Goal: Check status: Check status

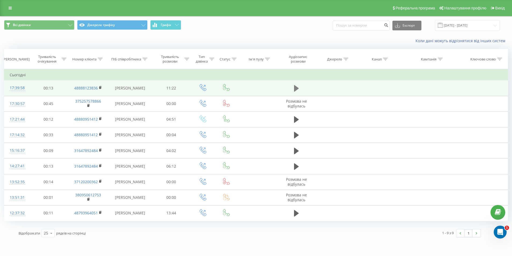
click at [293, 90] on button at bounding box center [296, 88] width 8 height 8
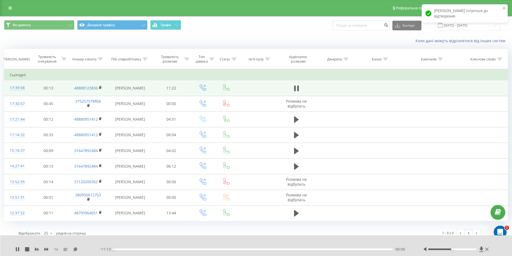
click at [116, 249] on div "00:00" at bounding box center [252, 250] width 279 height 2
click at [119, 249] on div "00:08" at bounding box center [252, 250] width 279 height 2
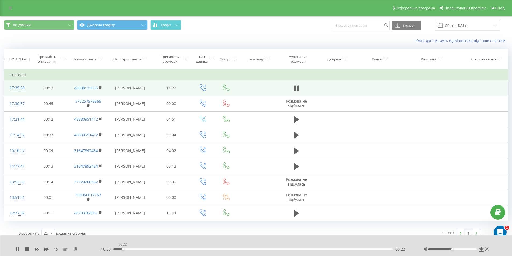
click at [123, 250] on div "00:22" at bounding box center [252, 250] width 279 height 2
click at [126, 250] on div "00:24" at bounding box center [252, 250] width 279 height 2
click at [17, 251] on icon at bounding box center [16, 249] width 1 height 4
click at [15, 248] on icon at bounding box center [17, 249] width 4 height 4
click at [301, 250] on div "07:33" at bounding box center [252, 250] width 279 height 2
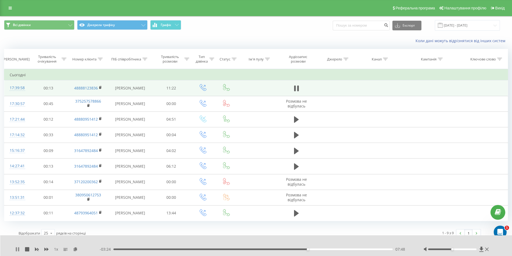
click at [19, 250] on icon at bounding box center [18, 249] width 1 height 4
